Goal: Task Accomplishment & Management: Use online tool/utility

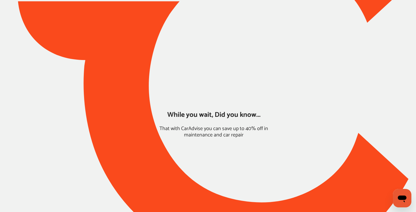
type input "*****"
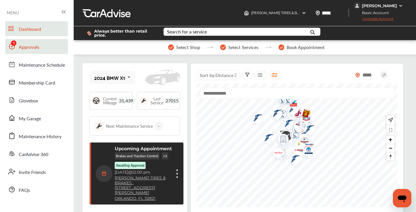
click at [35, 44] on span "Approvals" at bounding box center [29, 48] width 20 height 8
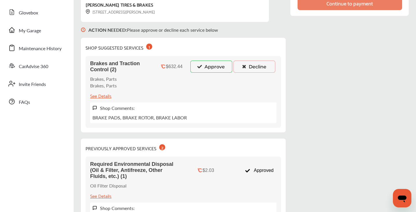
scroll to position [107, 0]
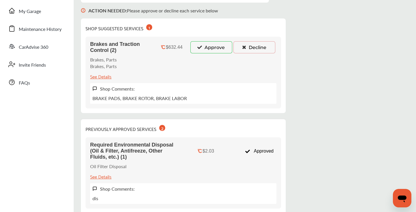
click at [255, 50] on button "Decline" at bounding box center [254, 47] width 42 height 12
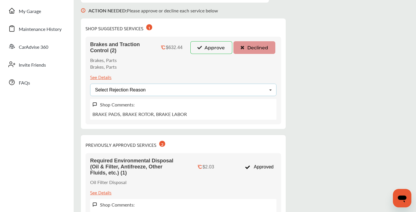
click at [182, 92] on div "Select Rejection Reason Price Not Required More Info Needed Other" at bounding box center [183, 90] width 186 height 12
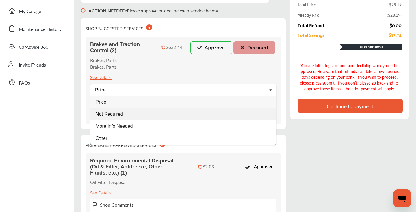
click at [144, 113] on div "Not Required" at bounding box center [183, 114] width 186 height 12
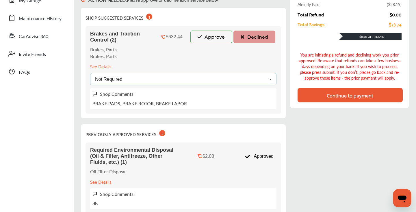
scroll to position [91, 0]
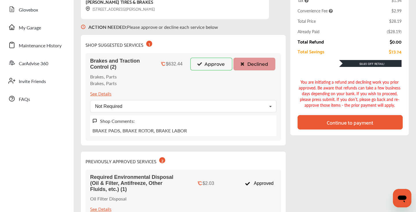
click at [335, 121] on div "Continue to payment" at bounding box center [349, 122] width 46 height 6
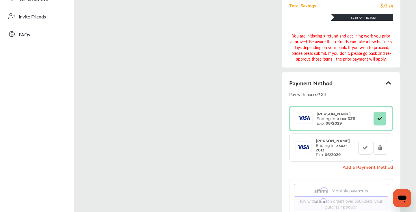
scroll to position [221, 0]
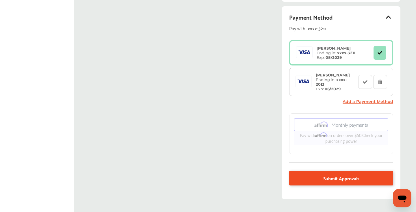
click at [289, 171] on link "Submit Approvals" at bounding box center [341, 178] width 104 height 15
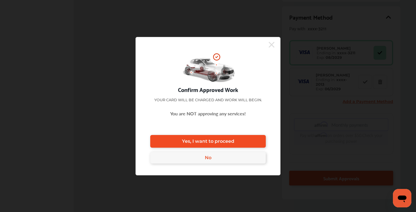
click at [225, 138] on link "Yes, I want to proceed" at bounding box center [207, 141] width 115 height 13
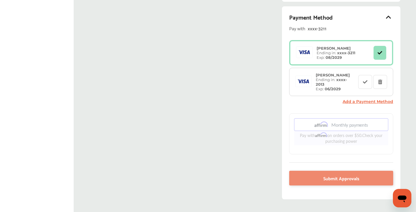
scroll to position [121, 0]
